Goal: Task Accomplishment & Management: Use online tool/utility

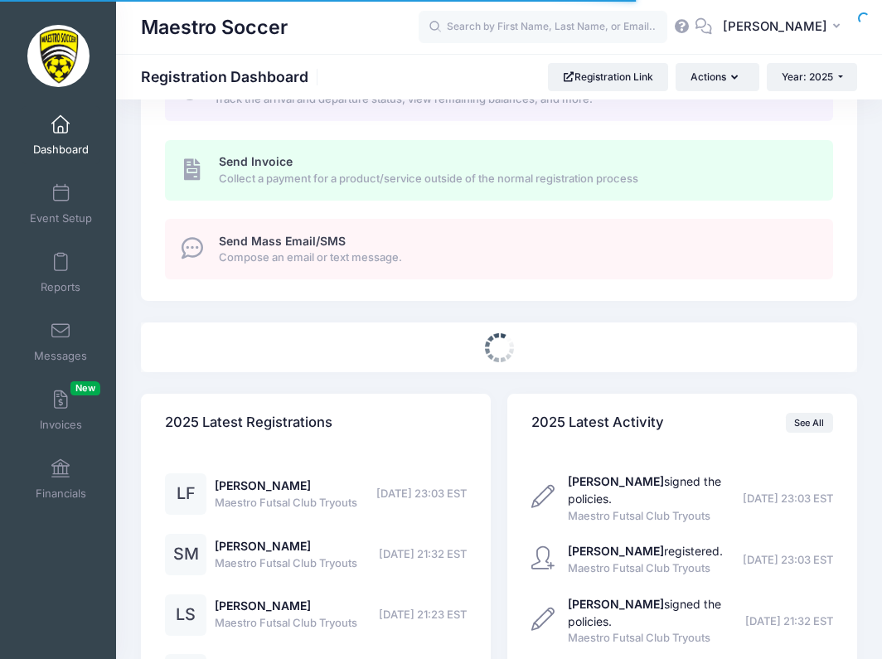
select select
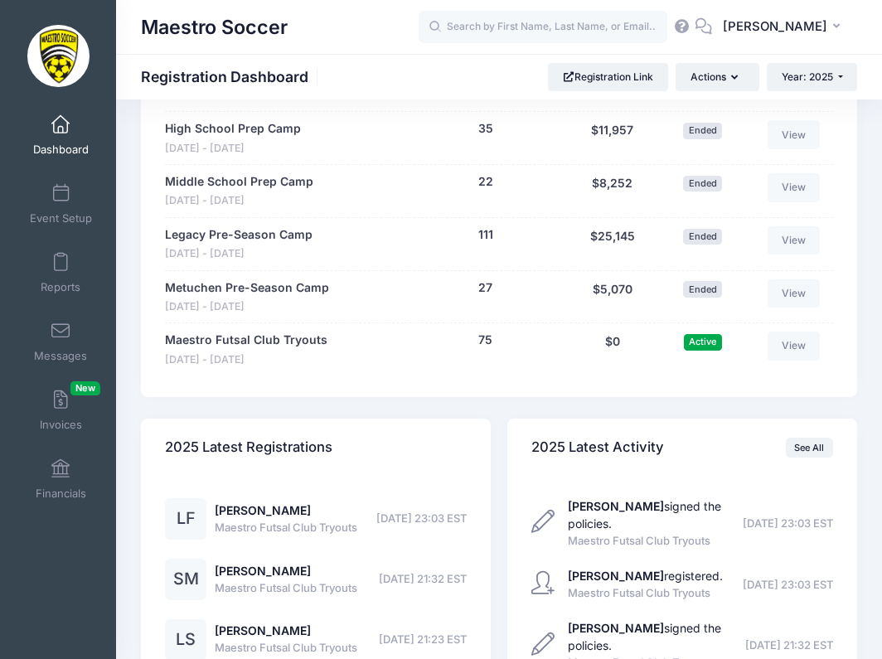
scroll to position [1814, 0]
click at [274, 332] on link "Maestro Futsal Club Tryouts" at bounding box center [246, 340] width 162 height 17
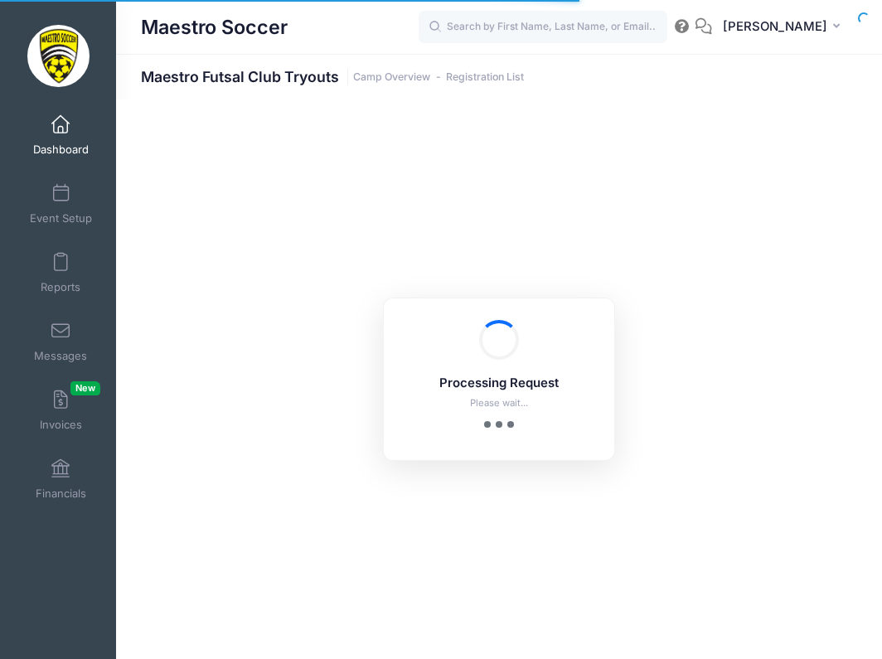
select select "10"
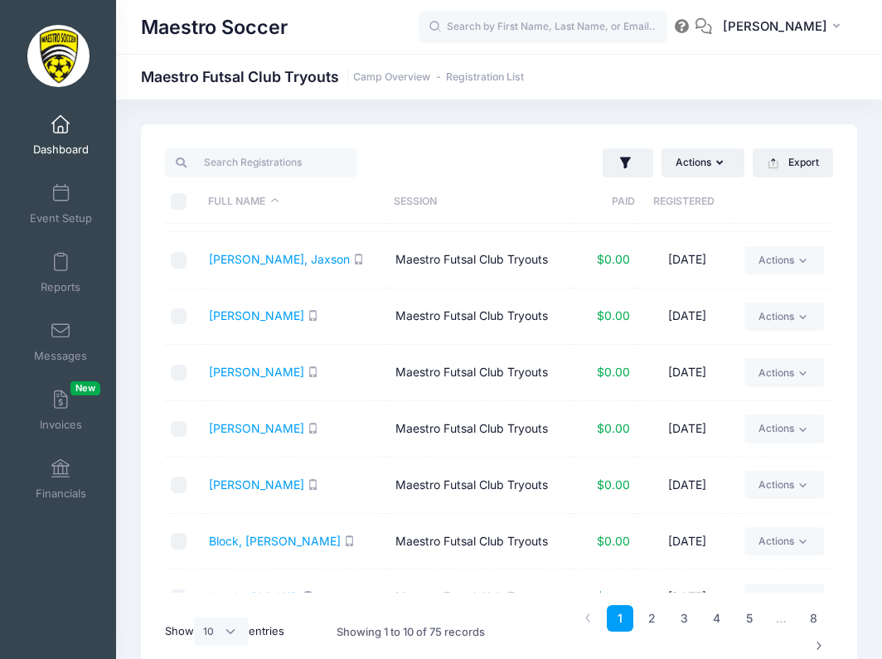
scroll to position [111, 0]
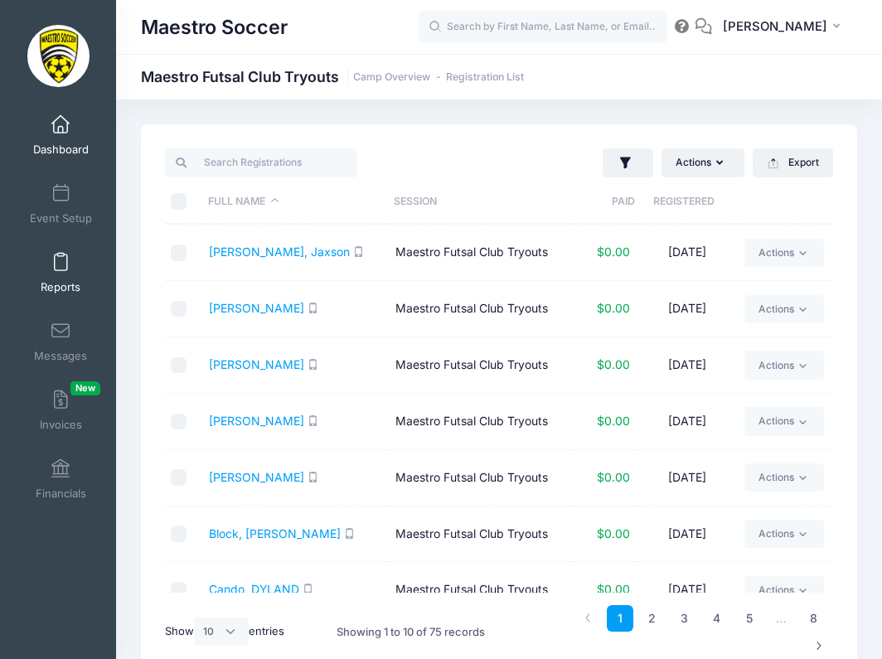
click at [56, 274] on link "Reports" at bounding box center [61, 273] width 79 height 58
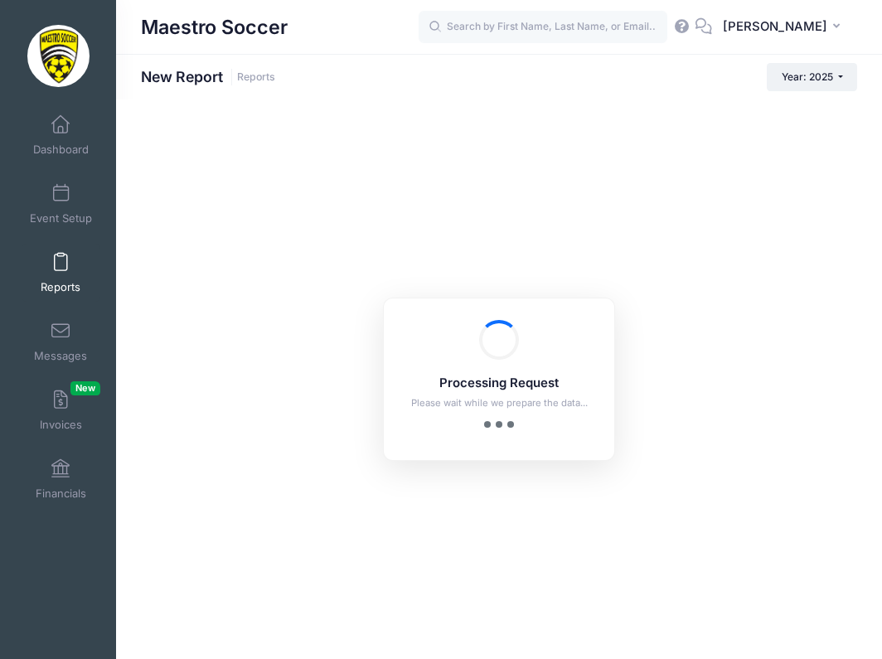
checkbox input "true"
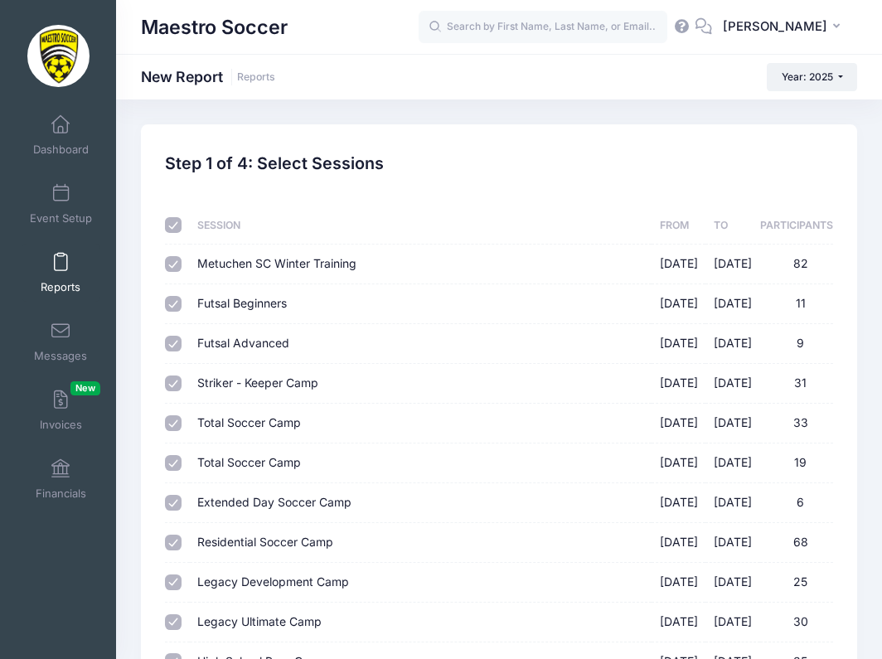
click at [176, 224] on input "checkbox" at bounding box center [173, 225] width 17 height 17
checkbox input "false"
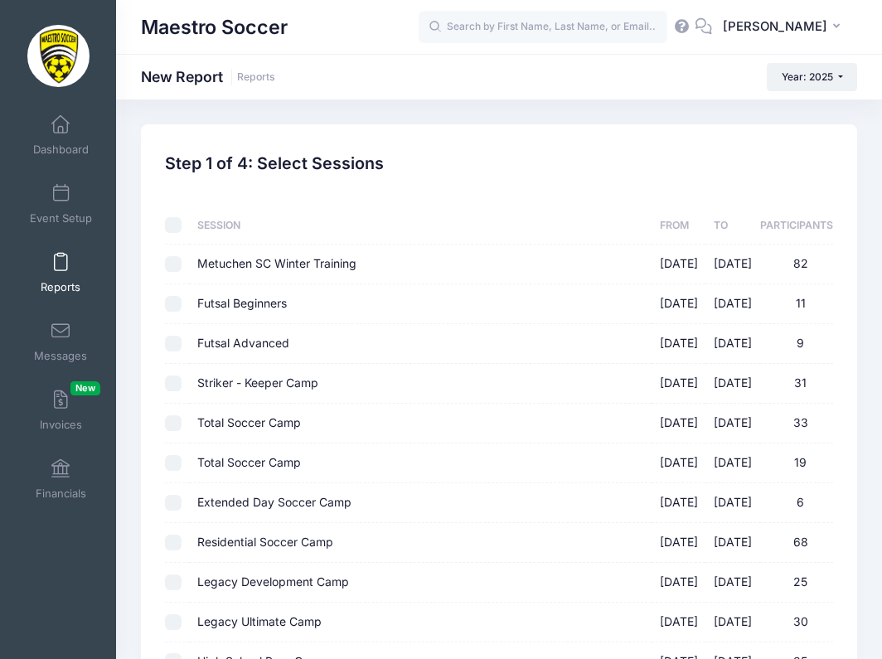
checkbox input "false"
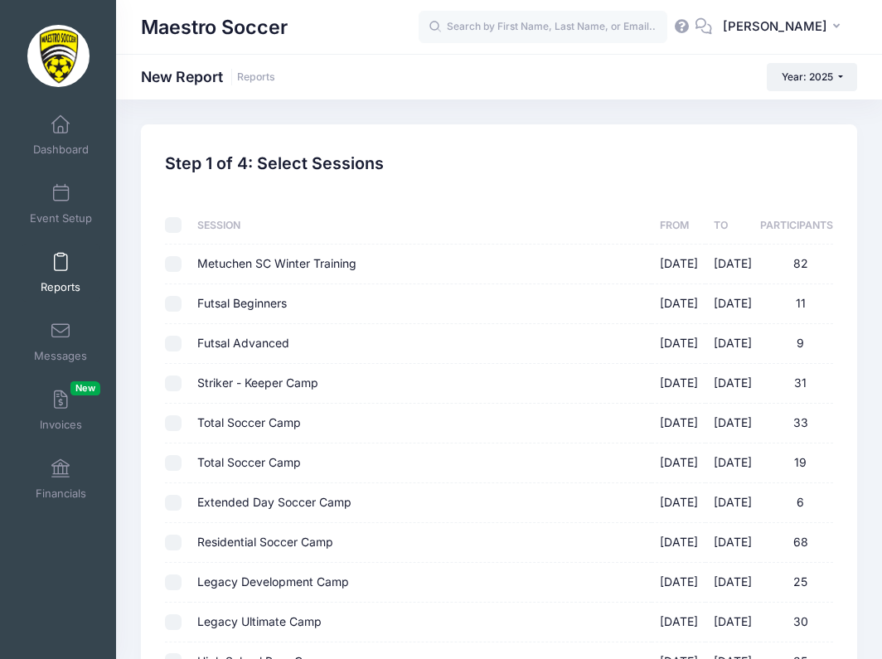
checkbox input "false"
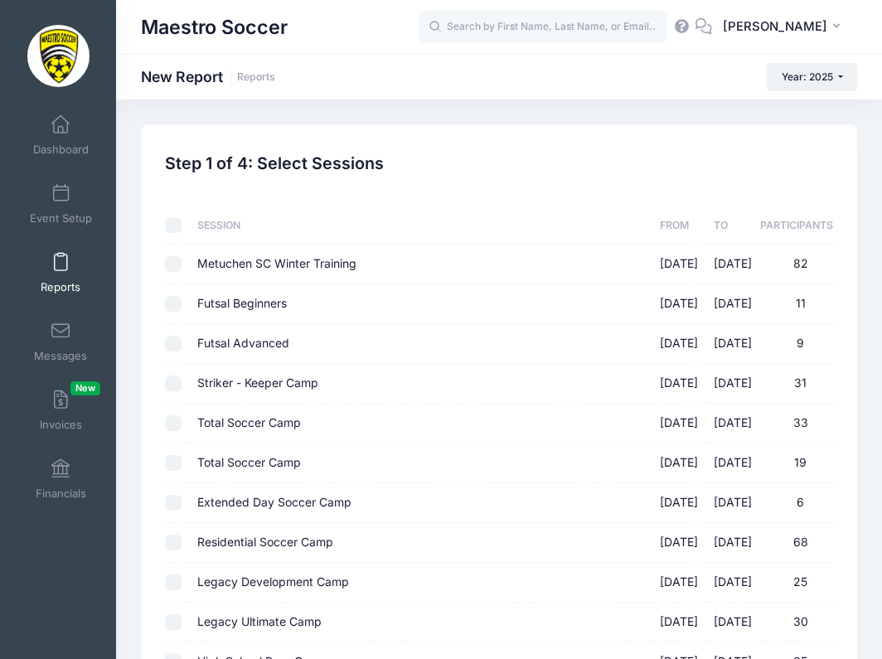
checkbox input "false"
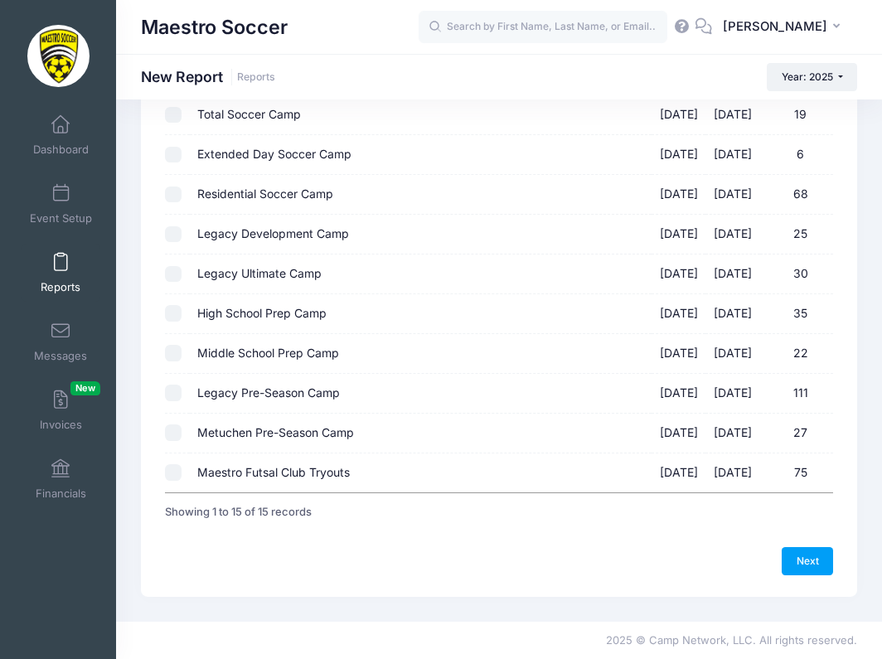
scroll to position [348, 0]
click at [174, 476] on input "Maestro Futsal Club Tryouts 09/19/2025 - 09/19/2025 75" at bounding box center [173, 472] width 17 height 17
checkbox input "true"
click at [801, 555] on link "Next" at bounding box center [807, 561] width 51 height 28
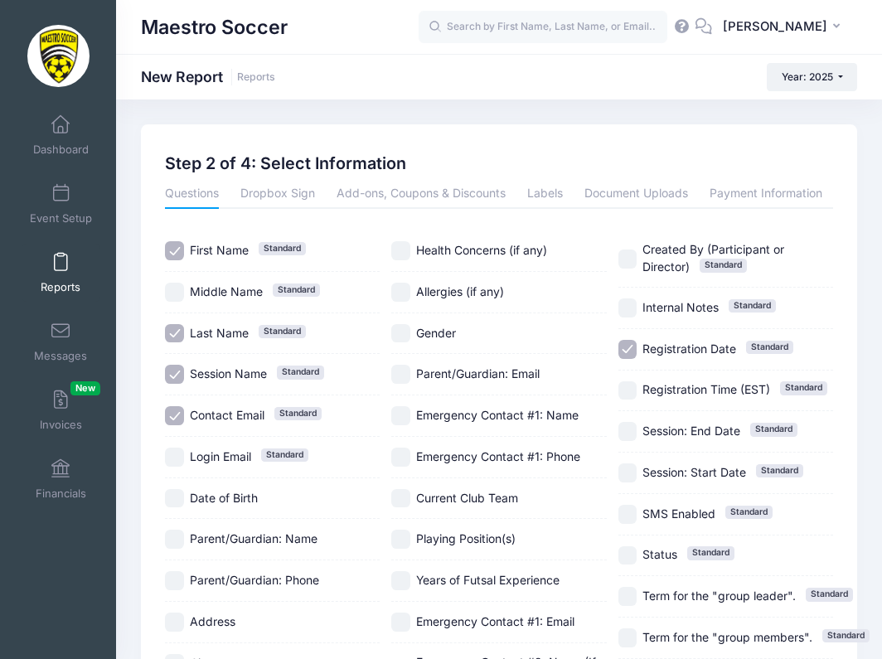
click at [178, 380] on input "Session Name Standard" at bounding box center [174, 374] width 19 height 19
checkbox input "false"
click at [178, 413] on input "Contact Email Standard" at bounding box center [174, 415] width 19 height 19
checkbox input "false"
click at [636, 348] on input "Registration Date Standard" at bounding box center [627, 349] width 19 height 19
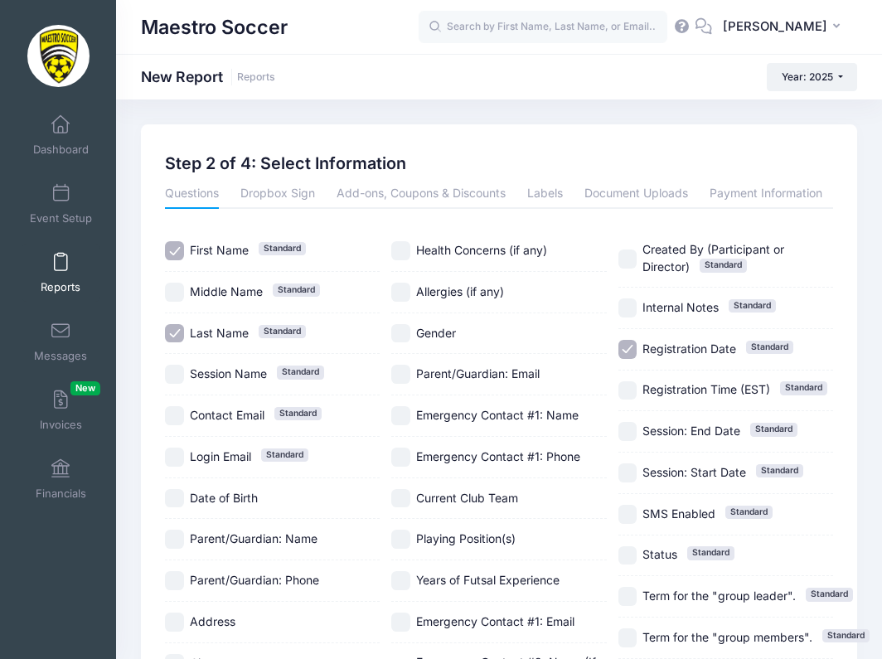
checkbox input "false"
click at [404, 332] on input "Gender" at bounding box center [400, 333] width 19 height 19
checkbox input "true"
click at [181, 498] on input "Date of Birth" at bounding box center [174, 498] width 19 height 19
checkbox input "true"
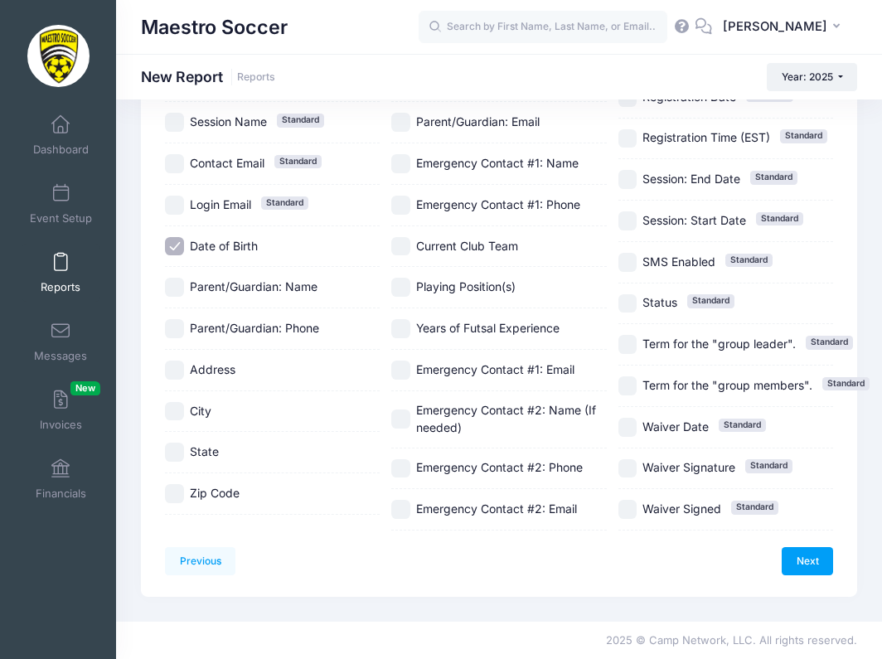
scroll to position [579, 0]
click at [801, 547] on link "Next" at bounding box center [807, 561] width 51 height 28
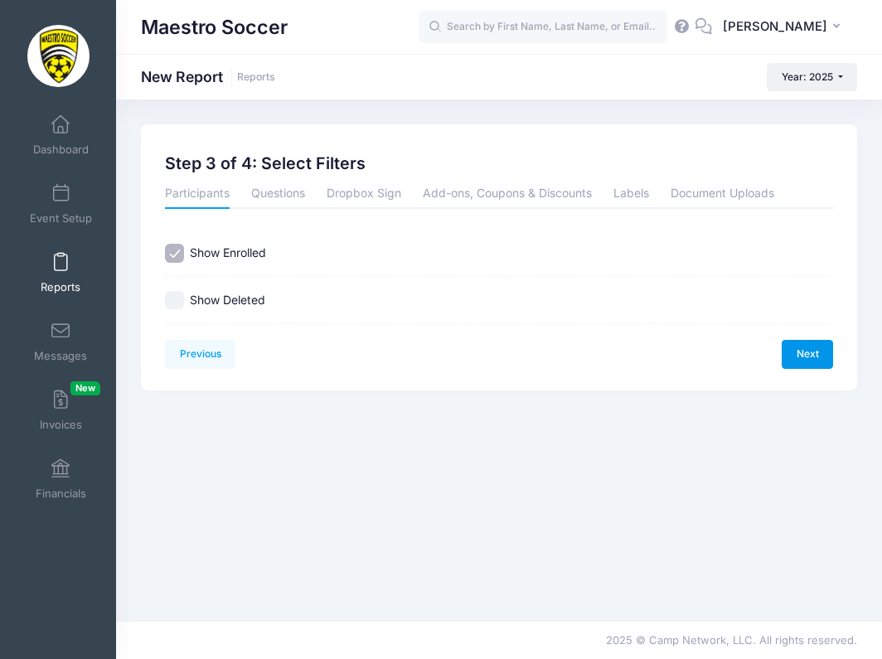
click at [811, 356] on link "Next" at bounding box center [807, 354] width 51 height 28
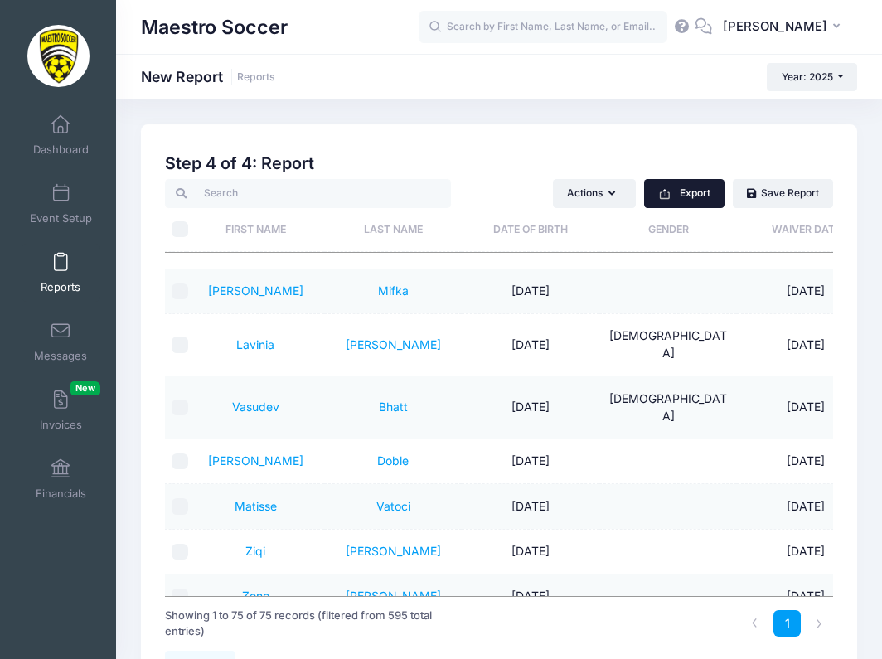
click at [679, 199] on button "Export" at bounding box center [684, 193] width 80 height 28
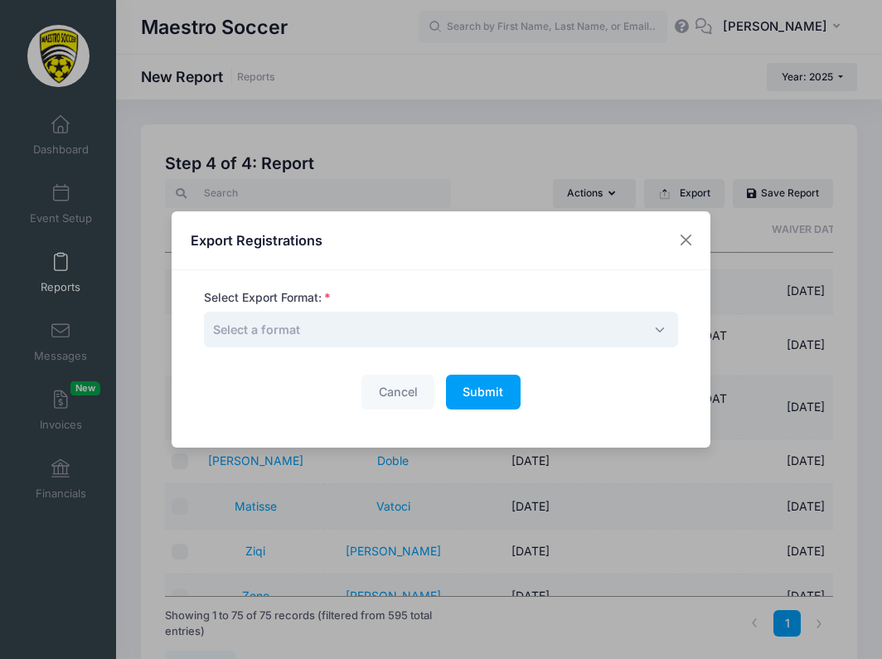
click at [351, 321] on span "Select a format" at bounding box center [441, 330] width 474 height 36
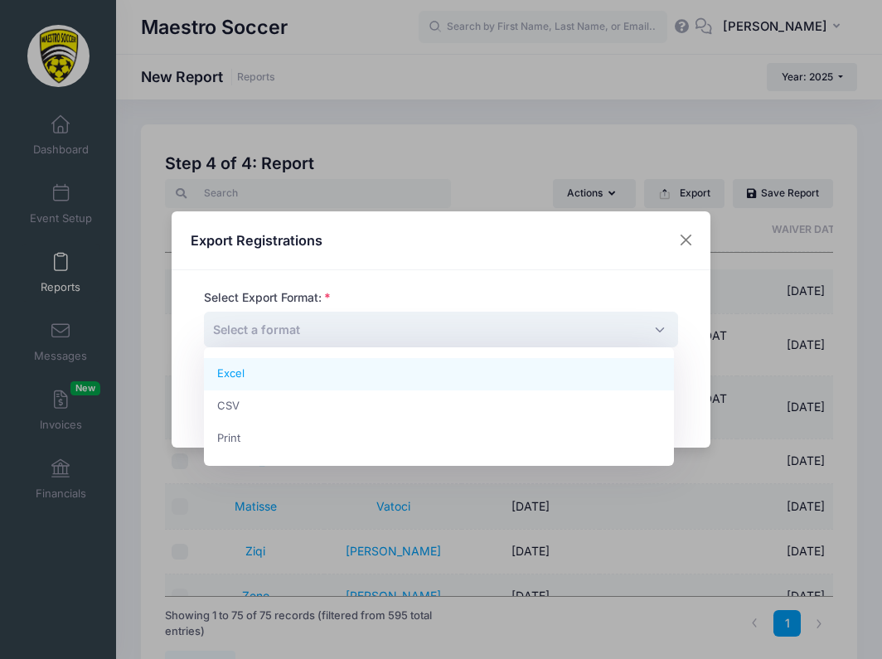
select select "excel"
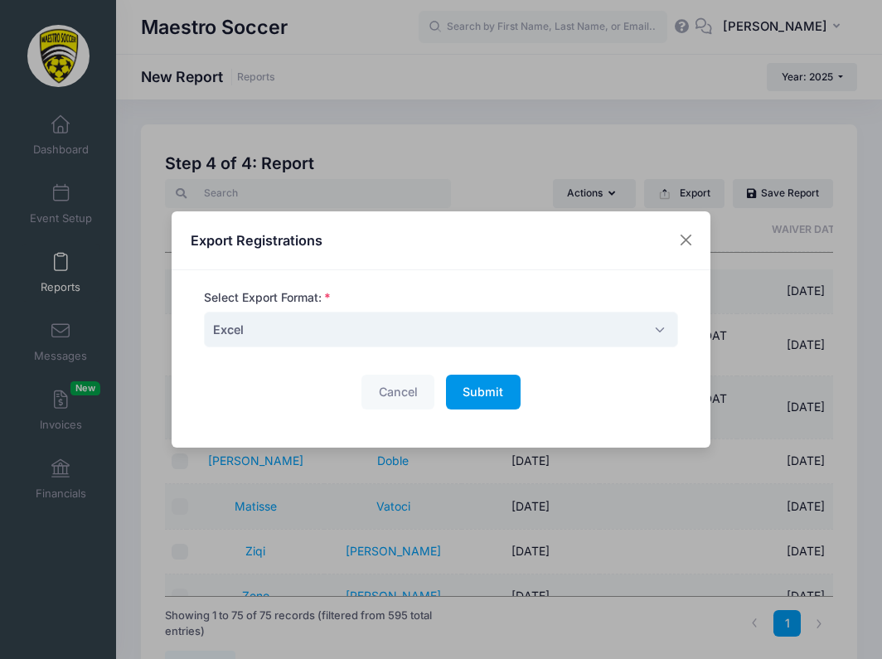
click at [489, 386] on span "Submit" at bounding box center [482, 392] width 41 height 14
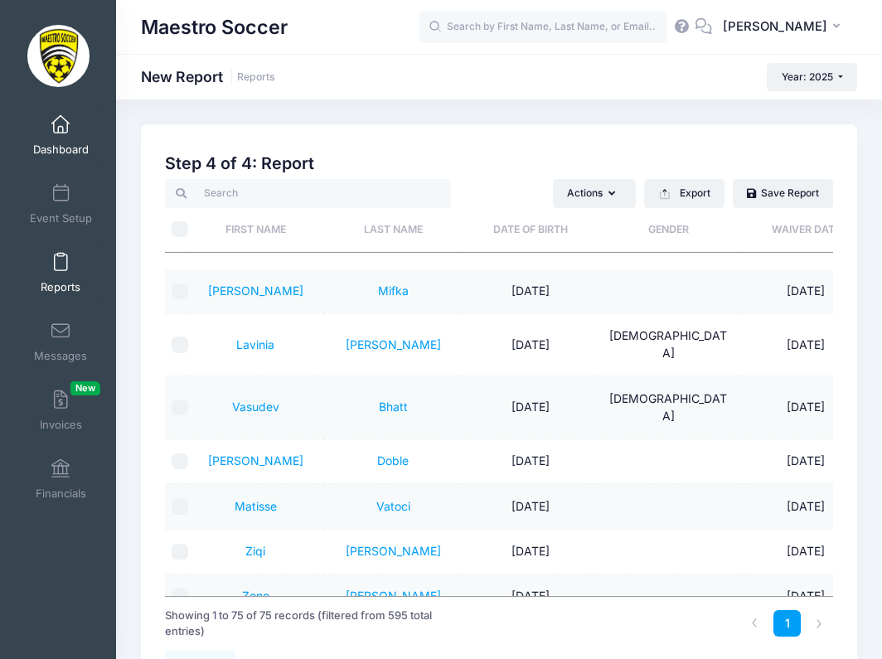
click at [60, 143] on span "Dashboard" at bounding box center [61, 150] width 56 height 14
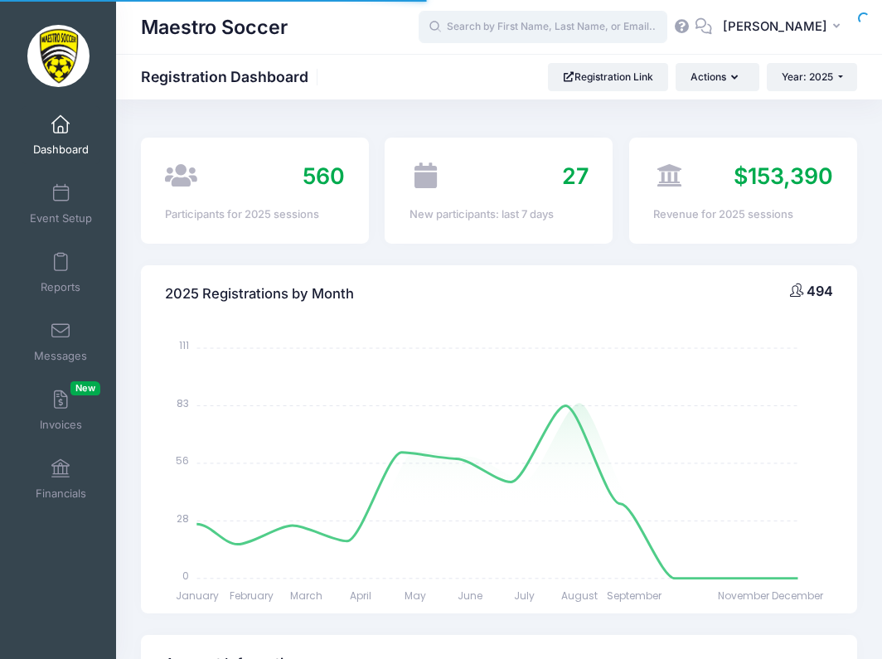
click at [511, 23] on input "text" at bounding box center [543, 27] width 249 height 33
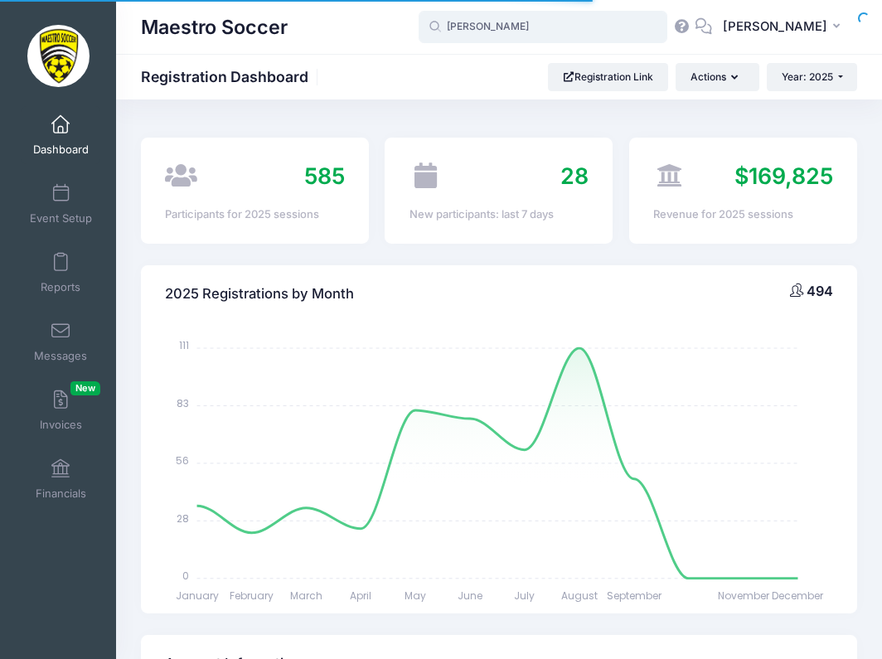
type input "ryan y"
select select
type input "ryan yip"
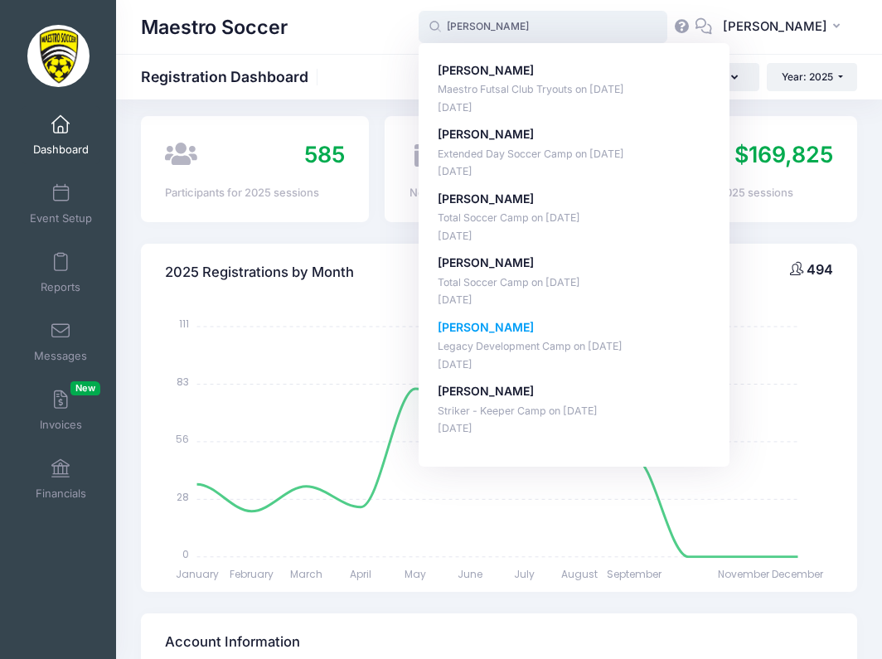
scroll to position [29, 0]
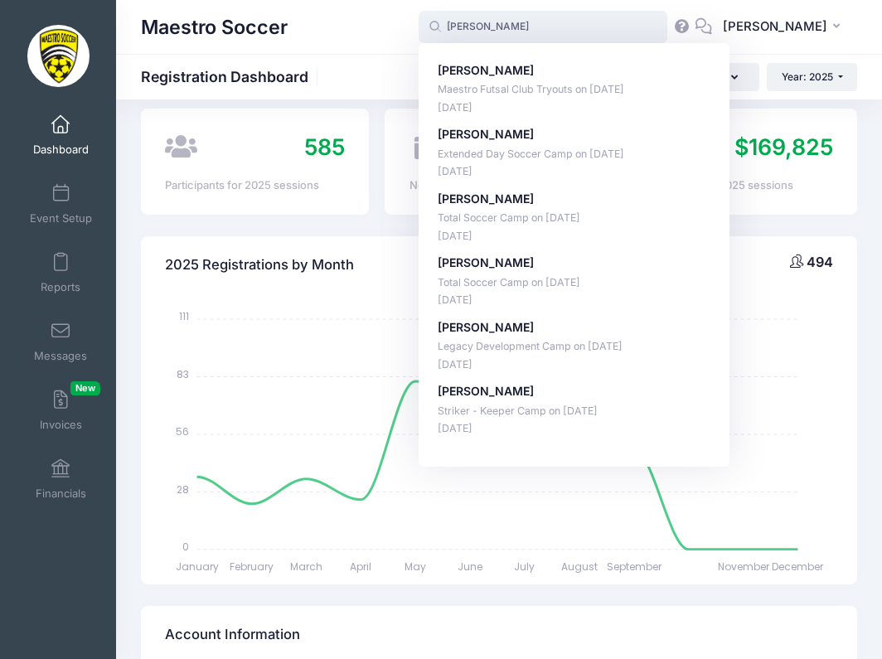
click at [643, 32] on input "ryan yip" at bounding box center [543, 27] width 249 height 33
click at [633, 29] on input "ryan yip" at bounding box center [543, 27] width 249 height 33
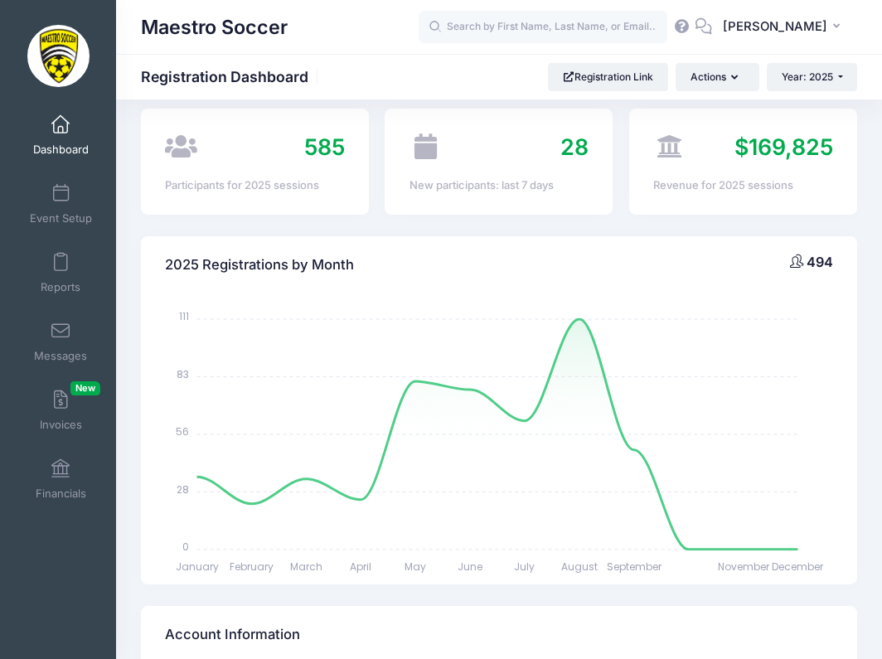
click at [350, 38] on div "Maestro Soccer" at bounding box center [280, 27] width 278 height 38
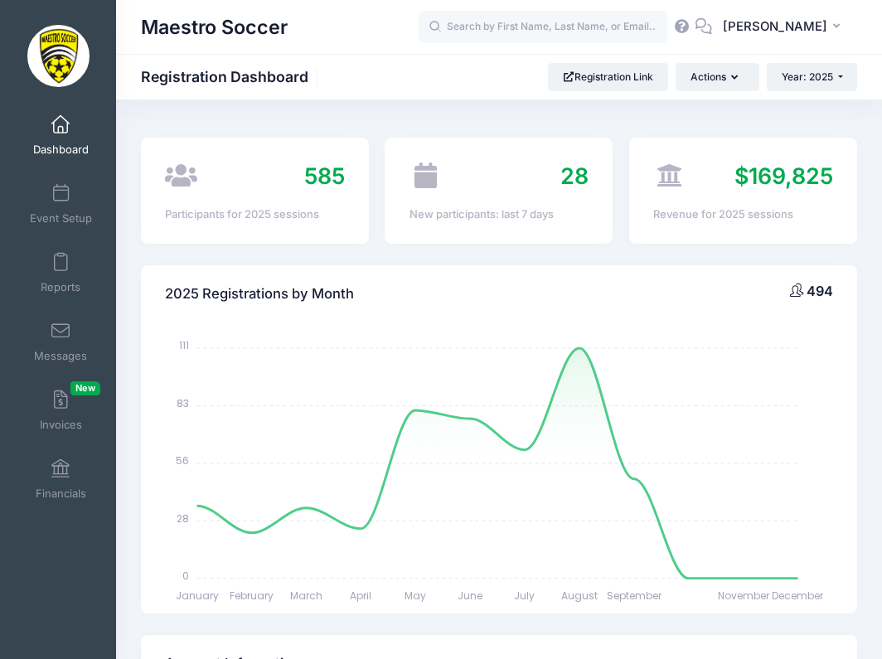
scroll to position [0, 0]
click at [61, 191] on span at bounding box center [61, 194] width 0 height 18
select select
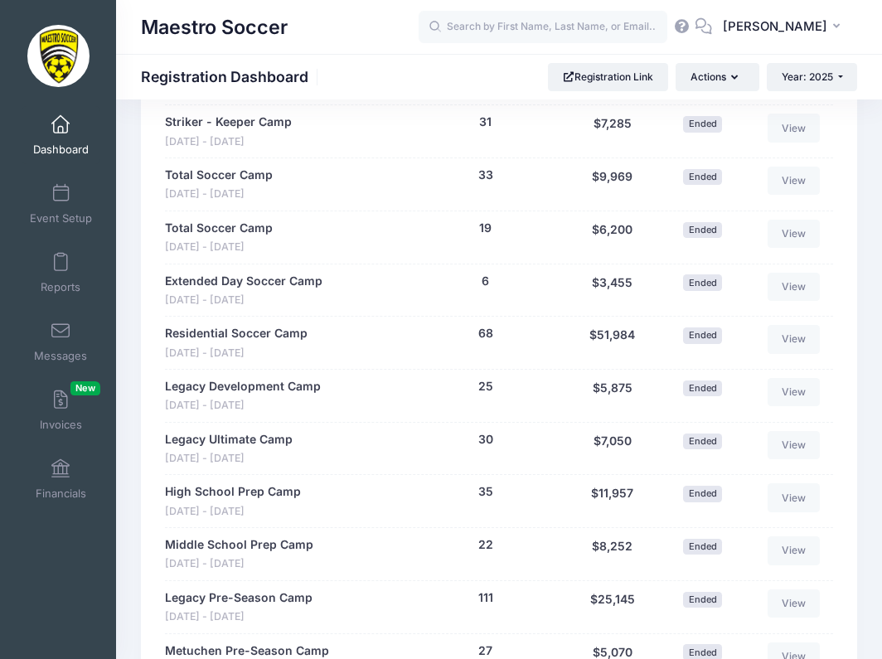
scroll to position [1451, 0]
click at [251, 172] on link "Total Soccer Camp" at bounding box center [219, 175] width 108 height 17
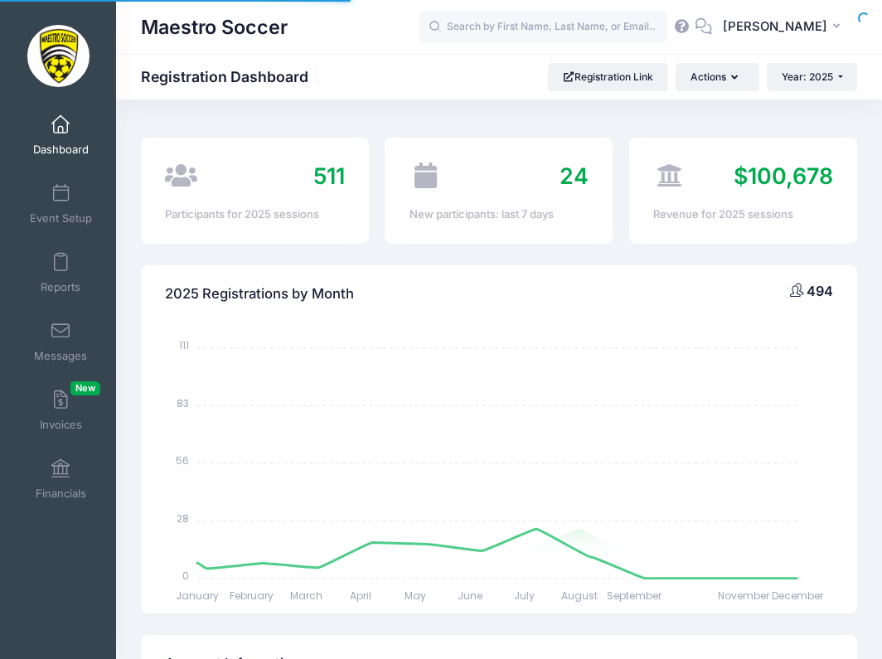
select select
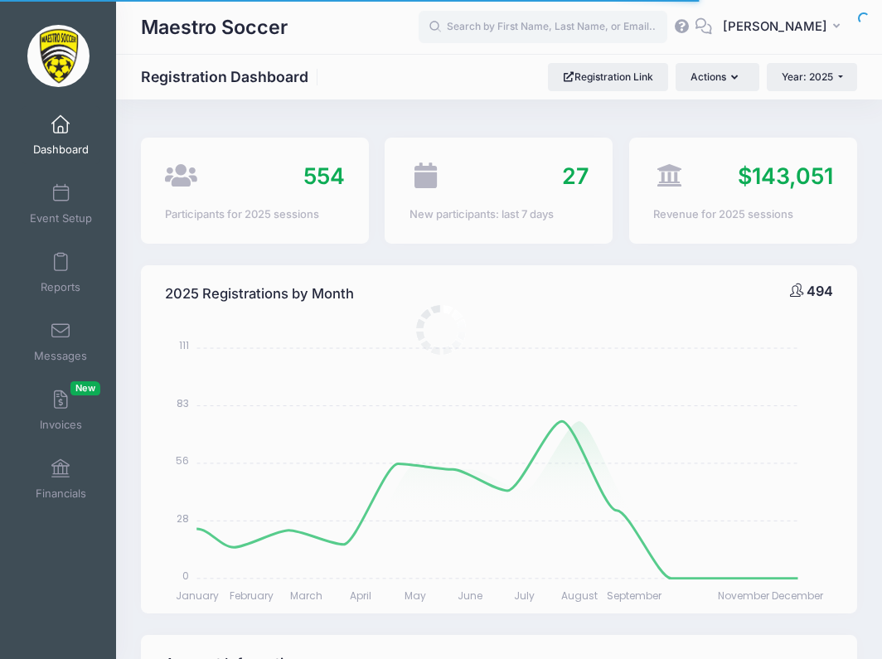
scroll to position [1451, 0]
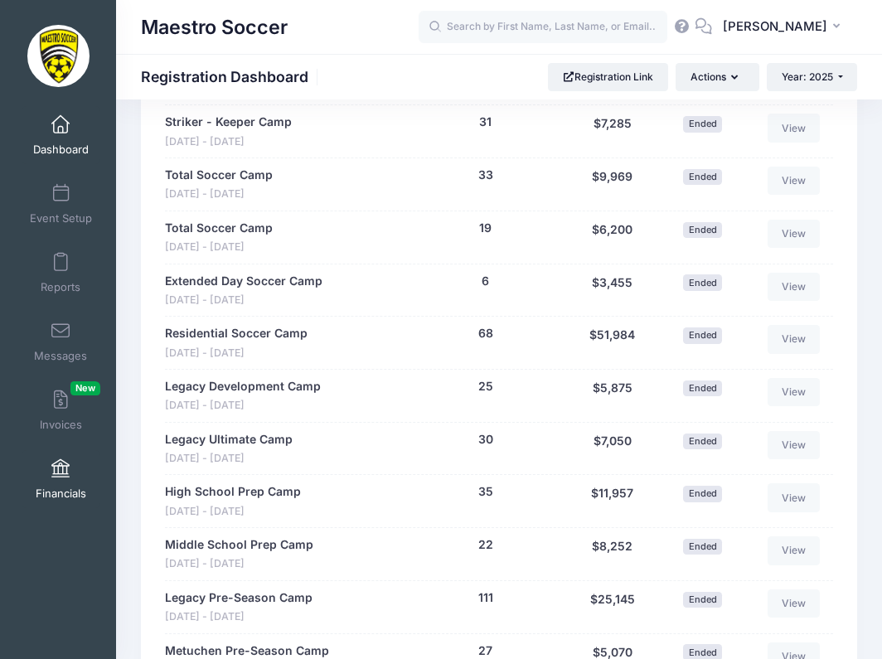
click at [60, 458] on link "Financials" at bounding box center [61, 479] width 79 height 58
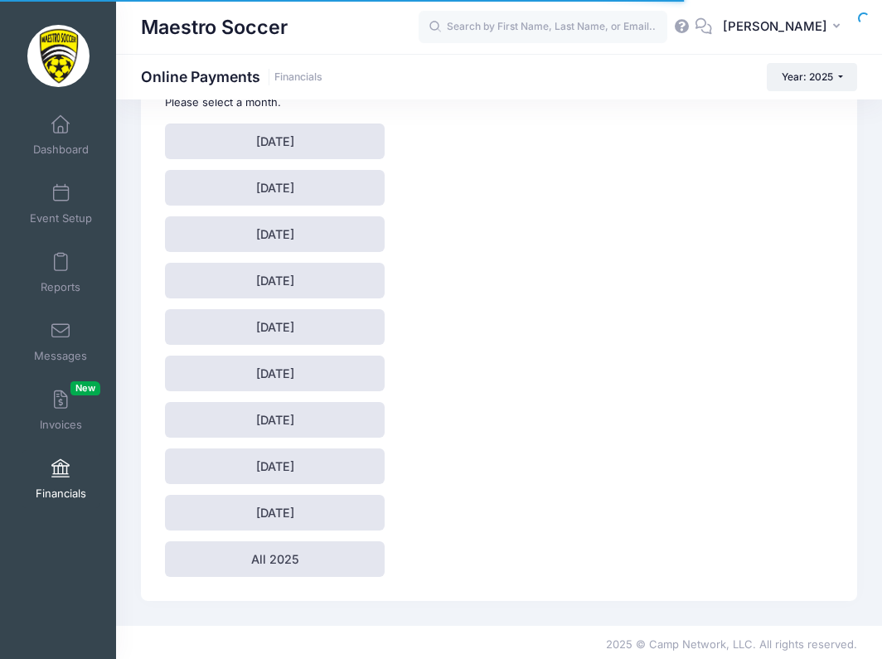
scroll to position [117, 0]
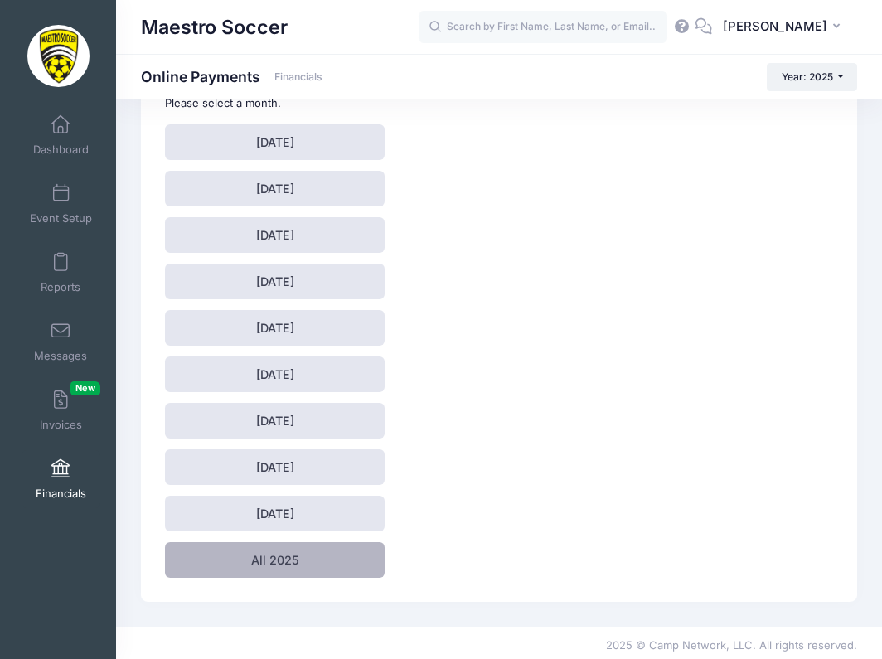
click at [297, 552] on link "All 2025" at bounding box center [275, 560] width 220 height 36
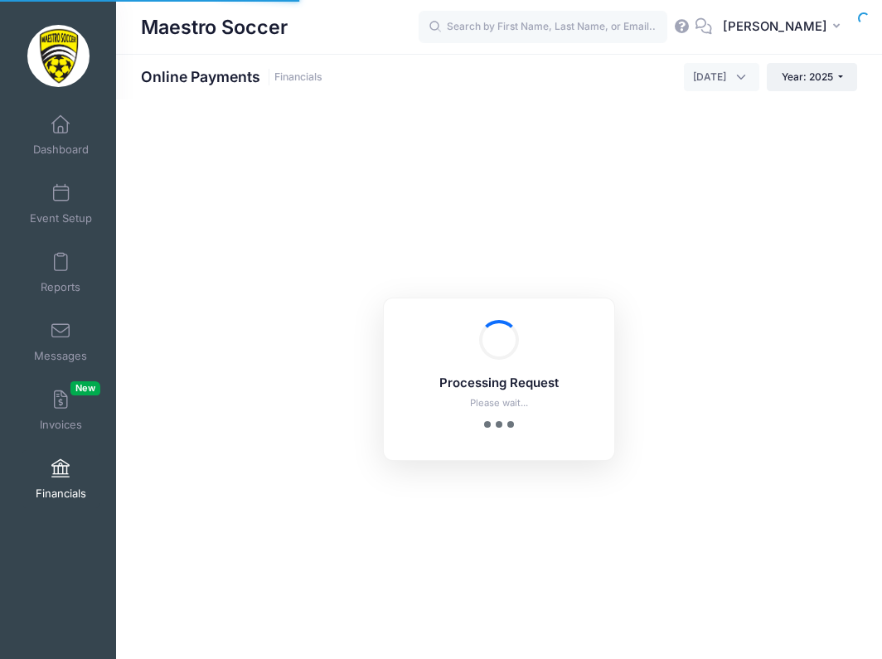
select select "10"
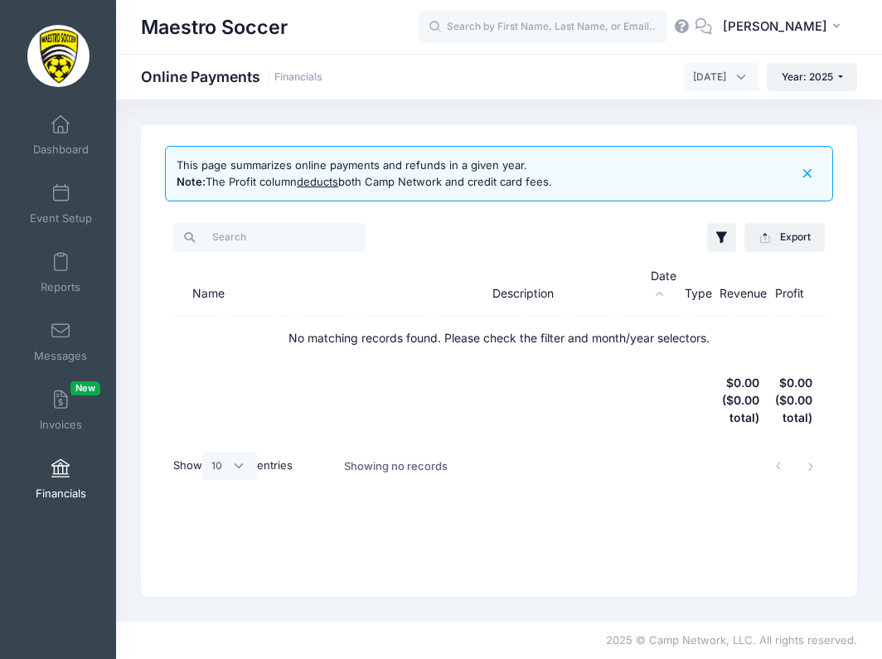
click at [58, 487] on span "Financials" at bounding box center [61, 494] width 51 height 14
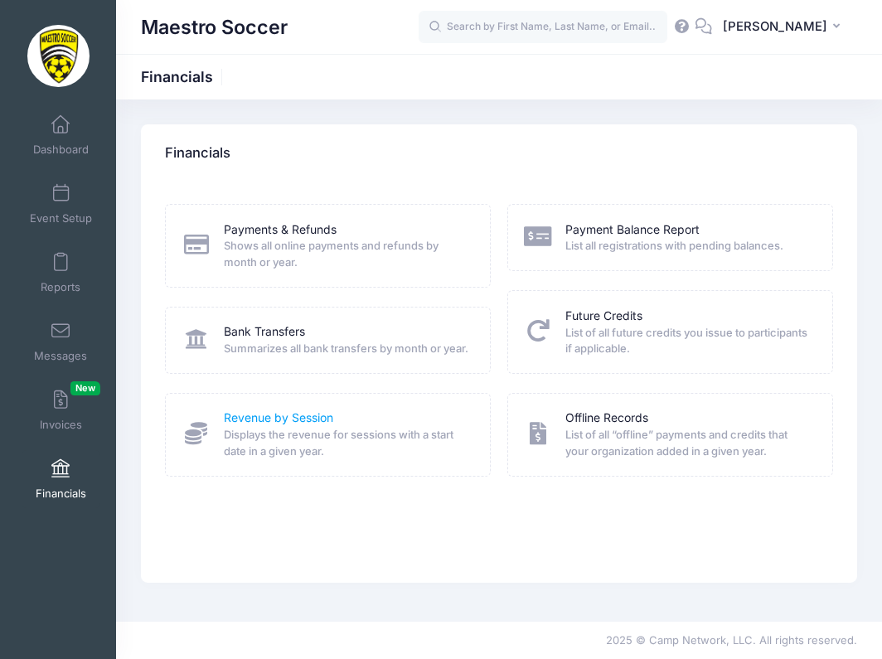
click at [248, 427] on link "Revenue by Session" at bounding box center [278, 417] width 109 height 17
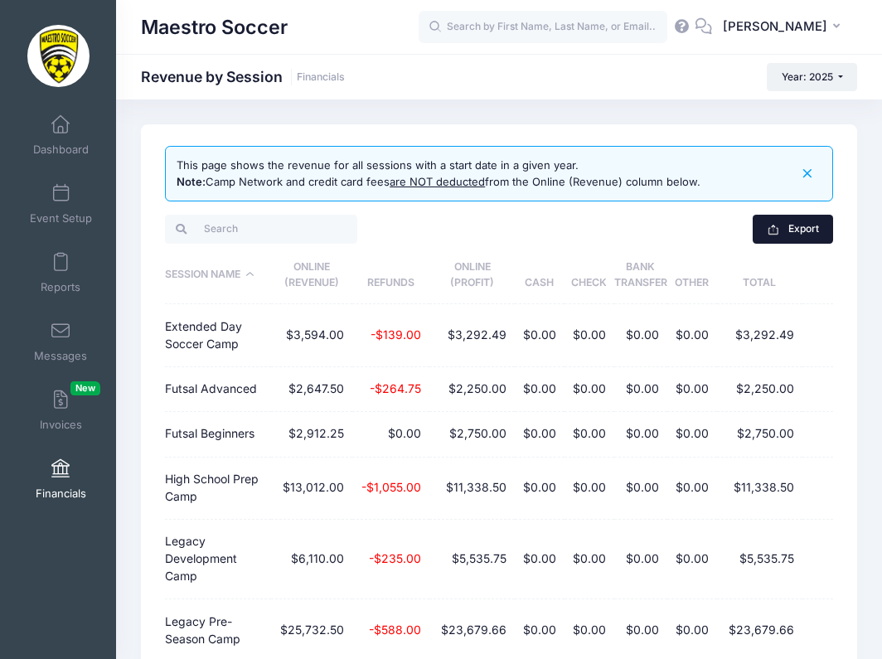
click at [786, 230] on button "Export" at bounding box center [793, 229] width 80 height 28
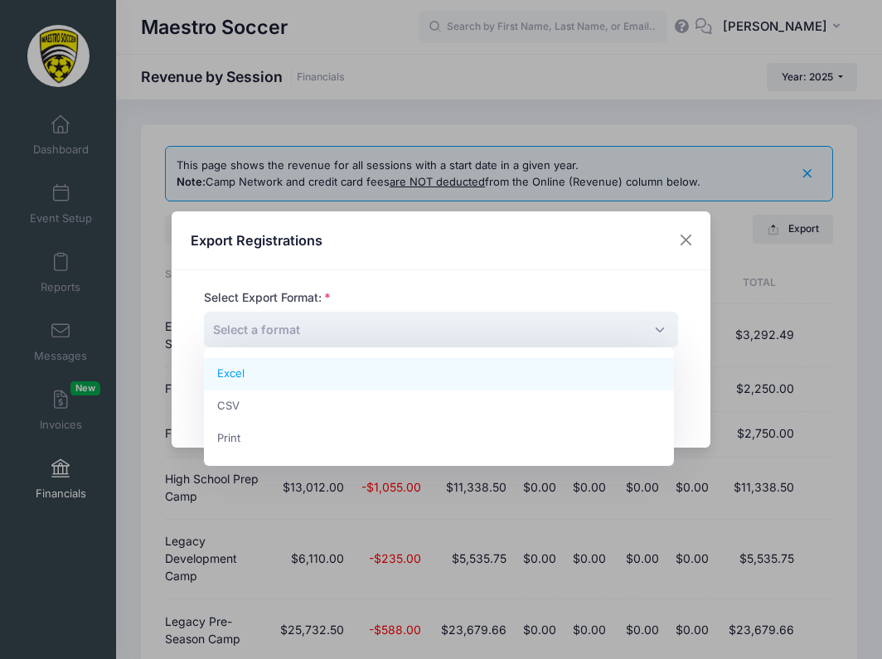
click at [525, 327] on span "Select a format" at bounding box center [441, 330] width 474 height 36
select select "excel"
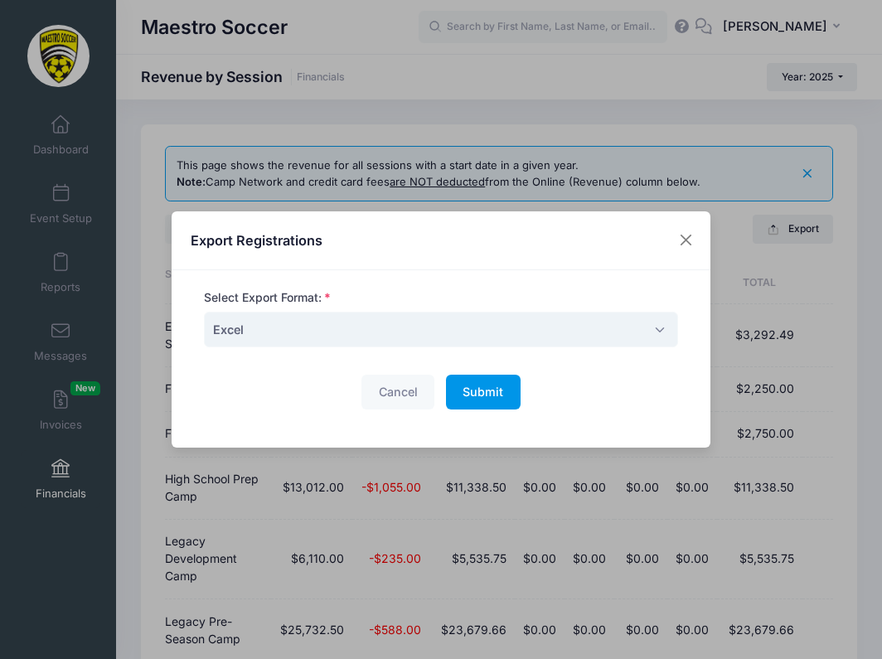
click at [475, 391] on span "Submit" at bounding box center [482, 392] width 41 height 14
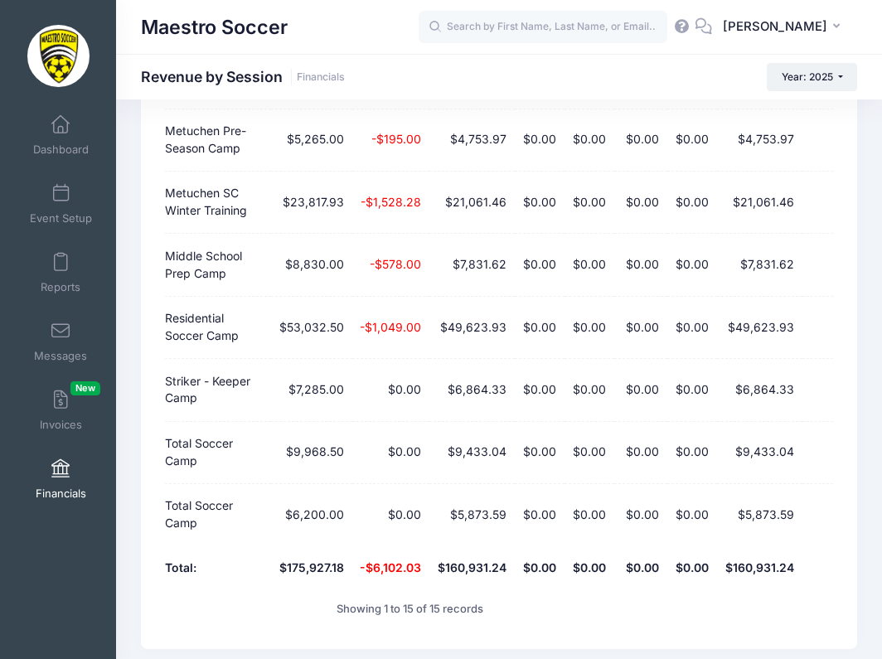
scroll to position [676, 0]
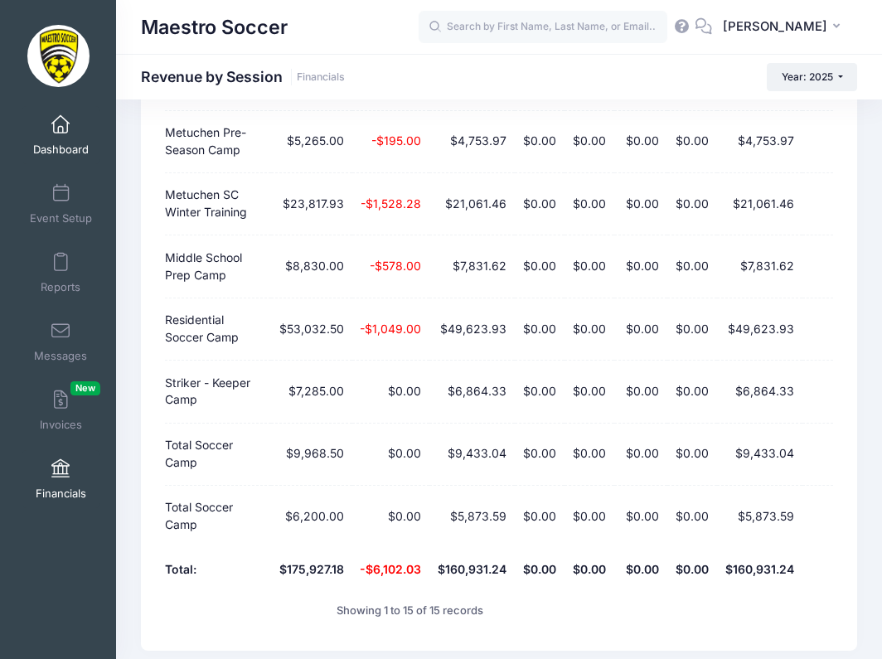
click at [60, 143] on span "Dashboard" at bounding box center [61, 150] width 56 height 14
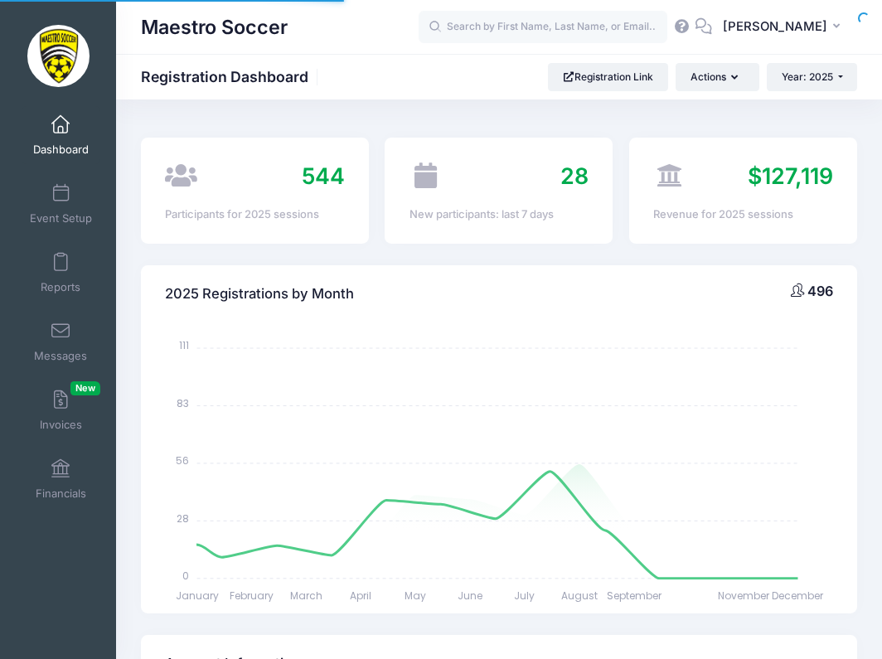
select select
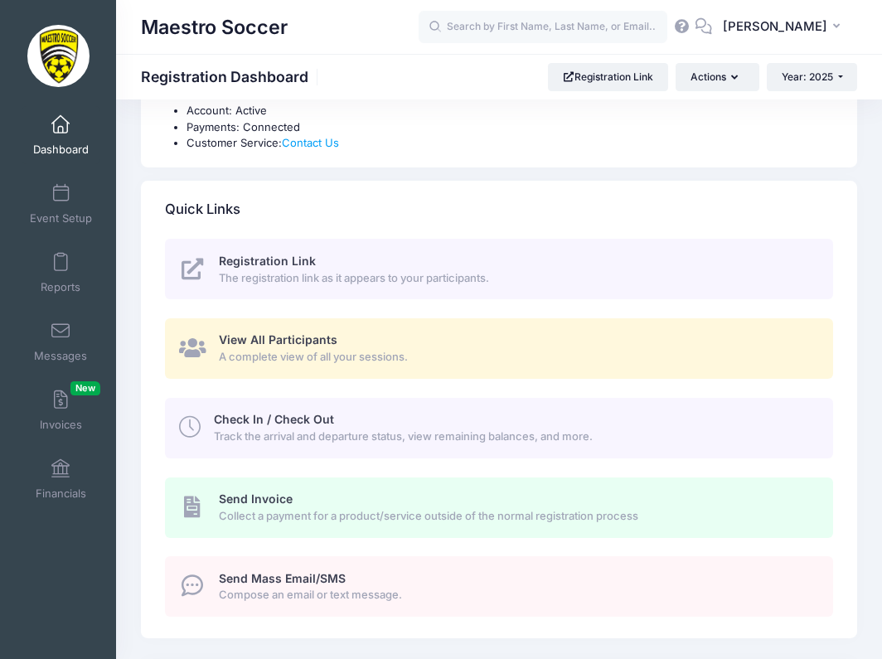
scroll to position [621, 0]
